Goal: Information Seeking & Learning: Learn about a topic

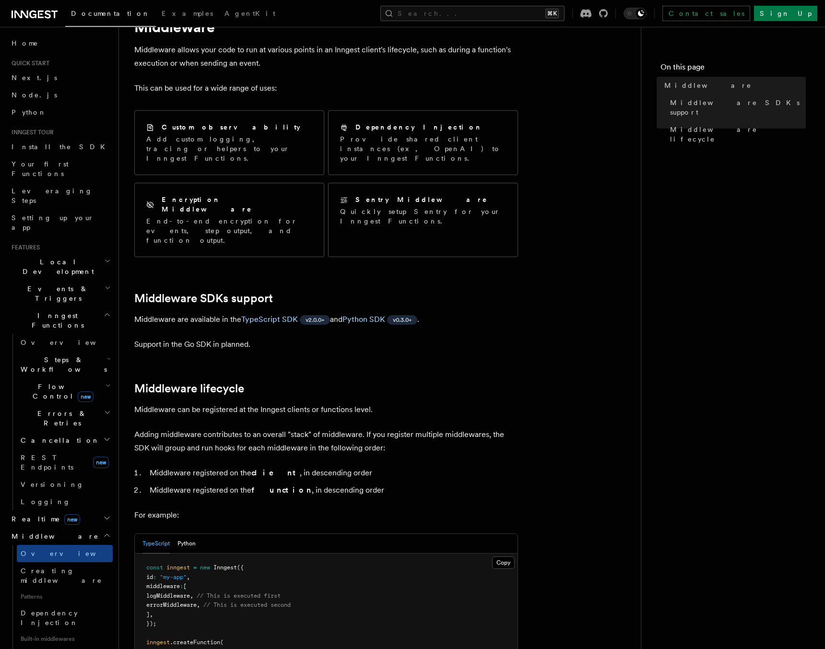
scroll to position [283, 0]
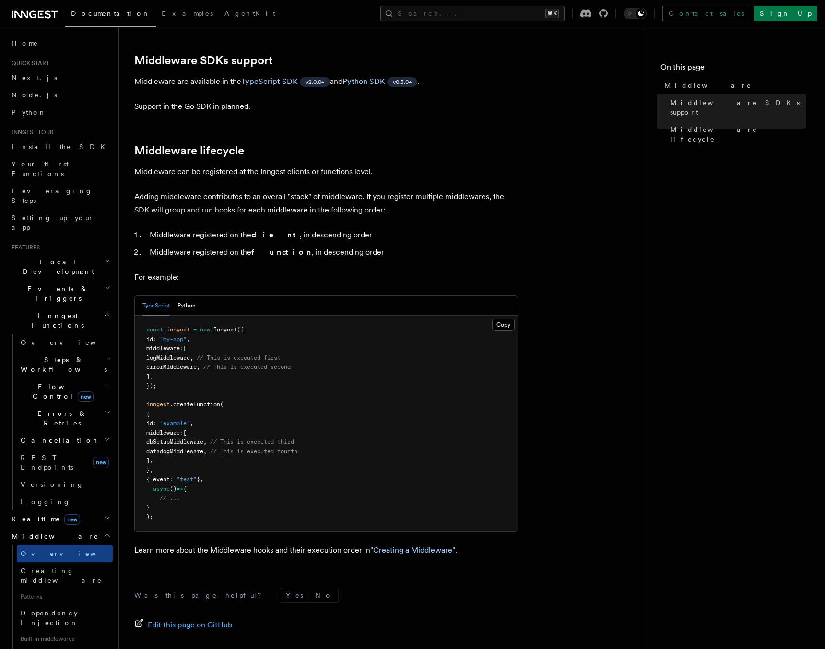
click at [198, 438] on span "dbSetupMiddleware" at bounding box center [174, 441] width 57 height 7
drag, startPoint x: 198, startPoint y: 413, endPoint x: 201, endPoint y: 425, distance: 12.3
click at [201, 425] on code "const inngest = new Inngest ({ id : "my-app" , middleware : [ logMiddleware , /…" at bounding box center [221, 423] width 151 height 194
click at [201, 448] on span "datadogMiddleware" at bounding box center [174, 451] width 57 height 7
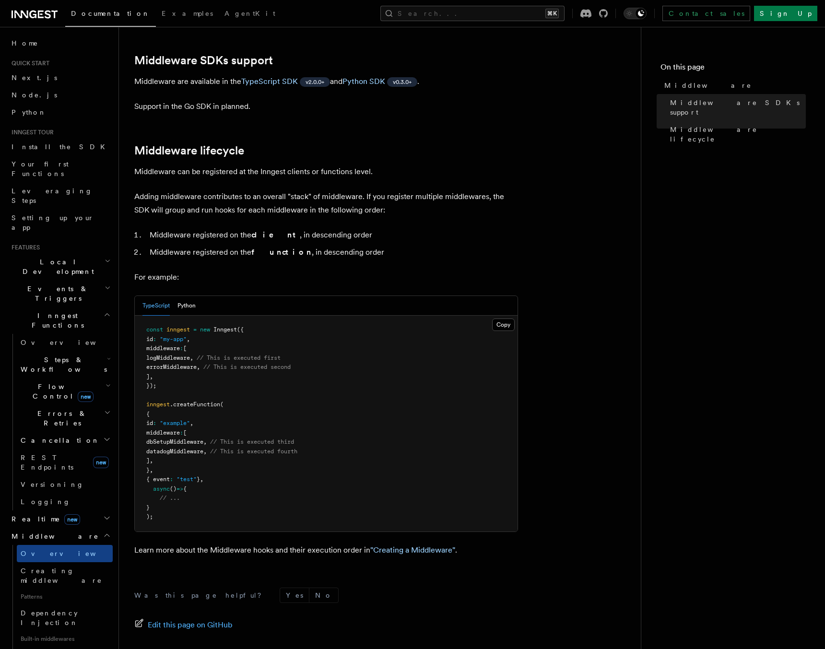
click at [201, 448] on span "datadogMiddleware" at bounding box center [174, 451] width 57 height 7
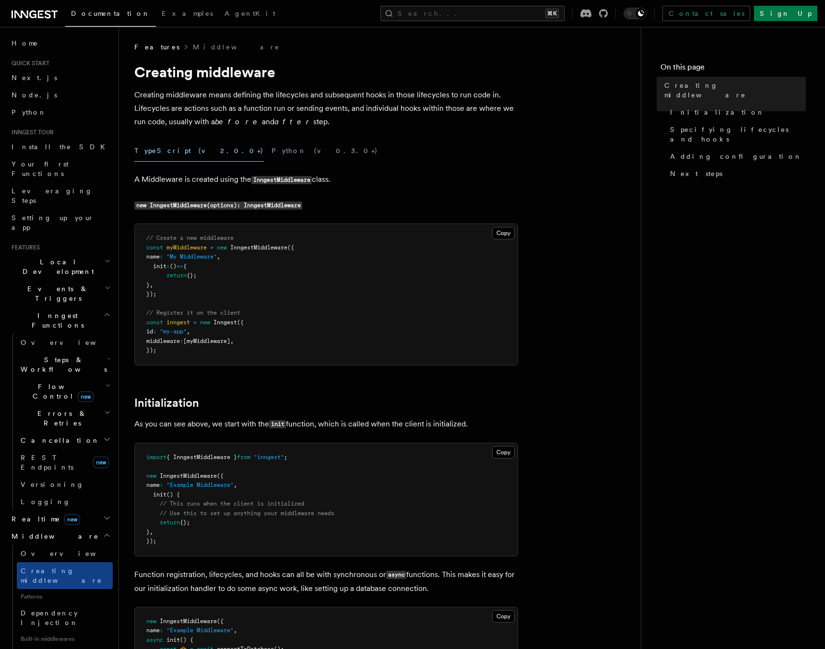
scroll to position [1773, 0]
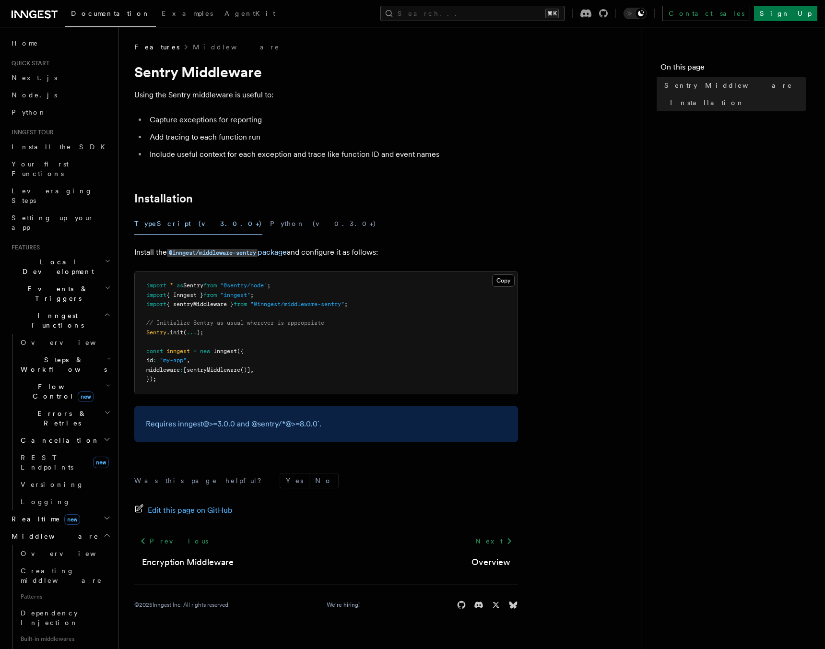
click at [240, 370] on span "sentryMiddleware" at bounding box center [214, 370] width 54 height 7
drag, startPoint x: 244, startPoint y: 370, endPoint x: 258, endPoint y: 370, distance: 13.9
click at [254, 370] on span "middleware : [ sentryMiddleware ()] ," at bounding box center [199, 370] width 107 height 7
click at [278, 252] on link "@inngest/middleware-sentry package" at bounding box center [227, 252] width 120 height 9
